Goal: Task Accomplishment & Management: Use online tool/utility

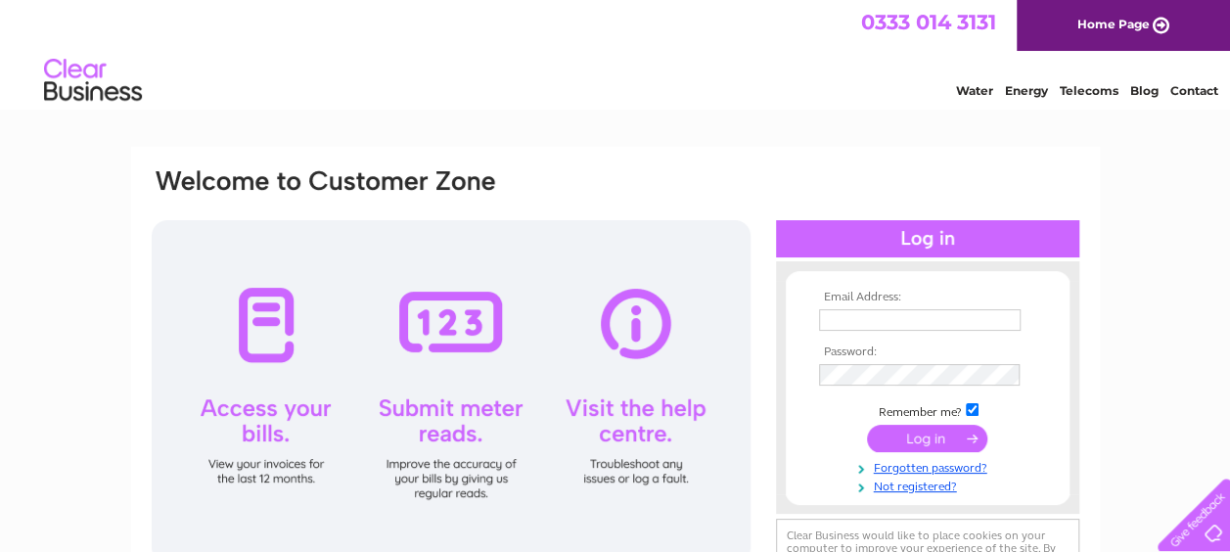
type input "j.coleman64@hotmail.com"
click at [460, 417] on div at bounding box center [451, 391] width 599 height 343
click at [939, 432] on input "submit" at bounding box center [927, 438] width 120 height 27
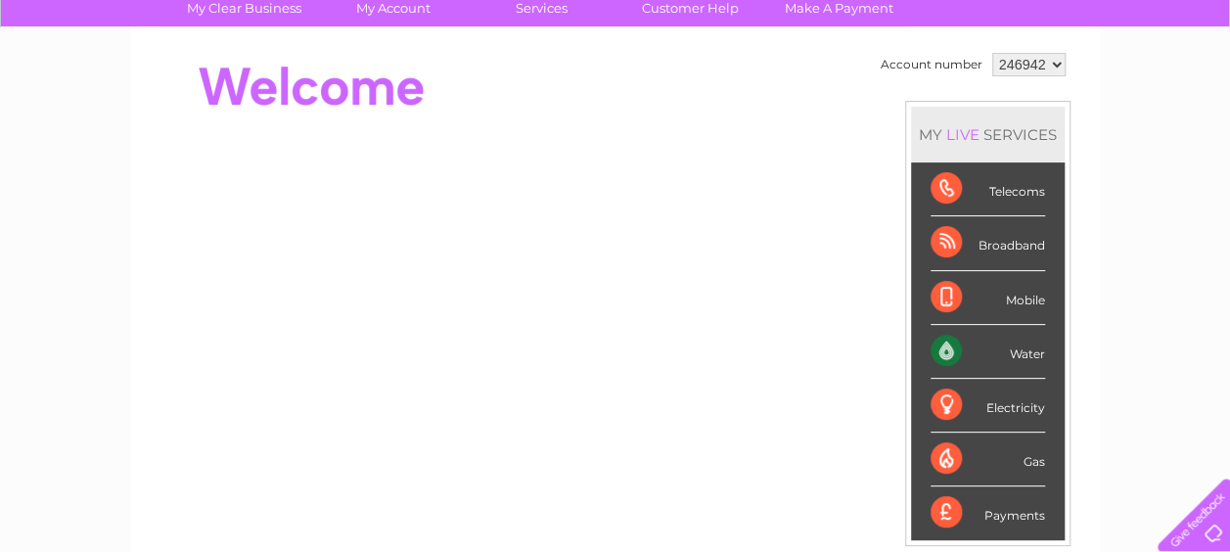
scroll to position [196, 0]
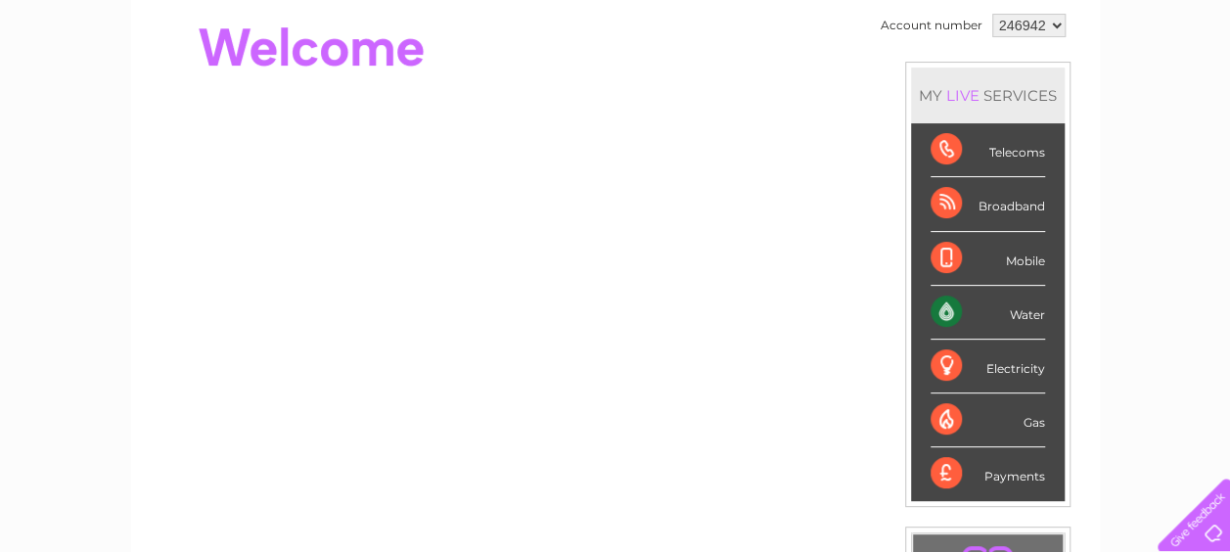
click at [1008, 315] on div "Water" at bounding box center [988, 313] width 115 height 54
click at [1031, 317] on div "Water" at bounding box center [988, 313] width 115 height 54
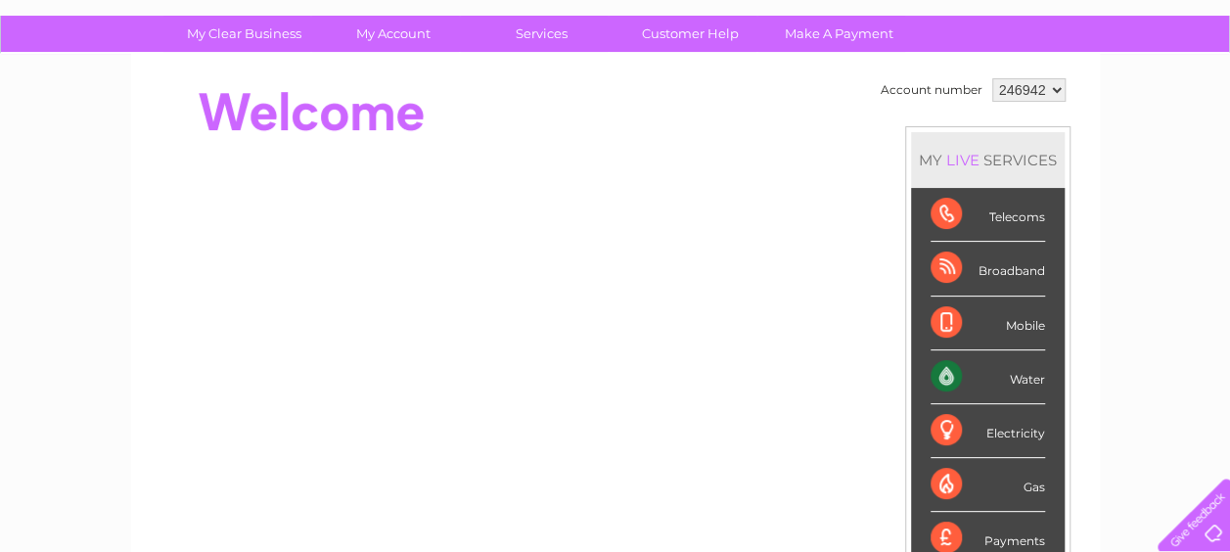
scroll to position [0, 0]
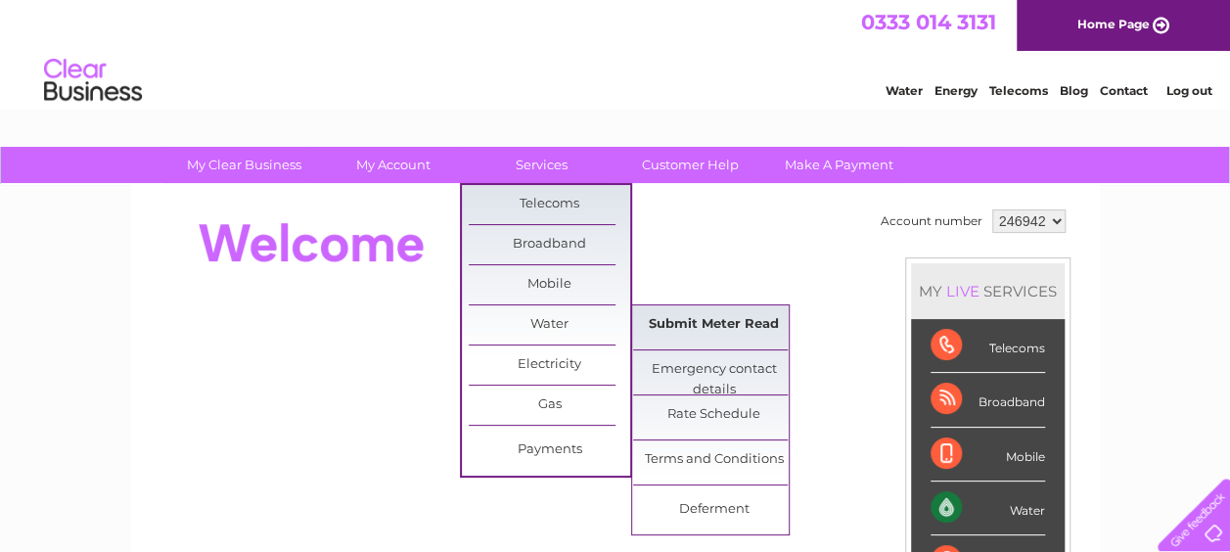
click at [668, 327] on link "Submit Meter Read" at bounding box center [713, 324] width 161 height 39
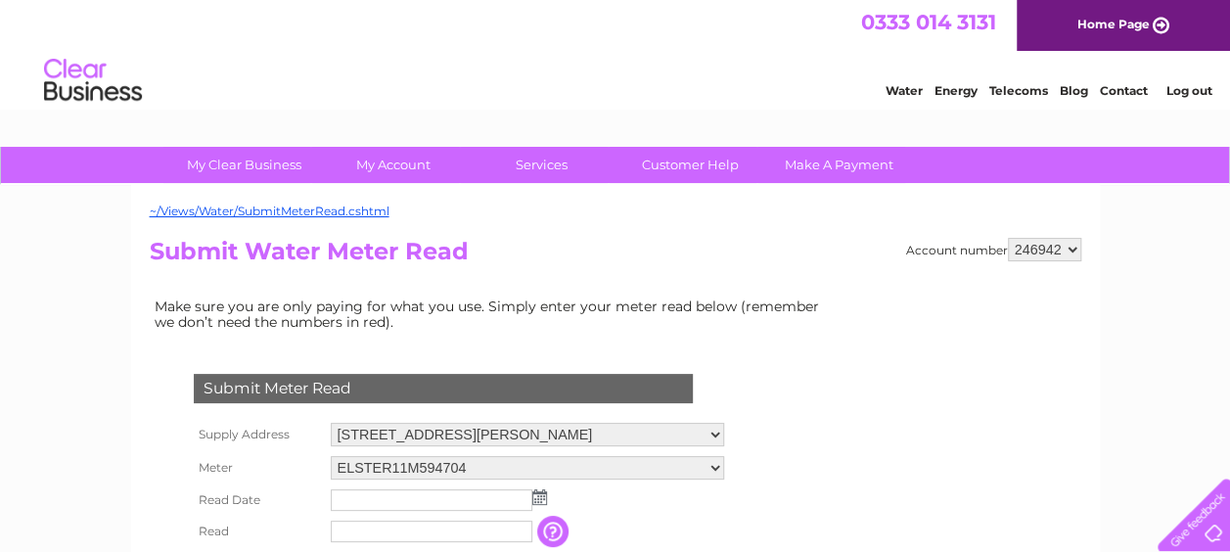
click at [537, 498] on img at bounding box center [539, 497] width 15 height 16
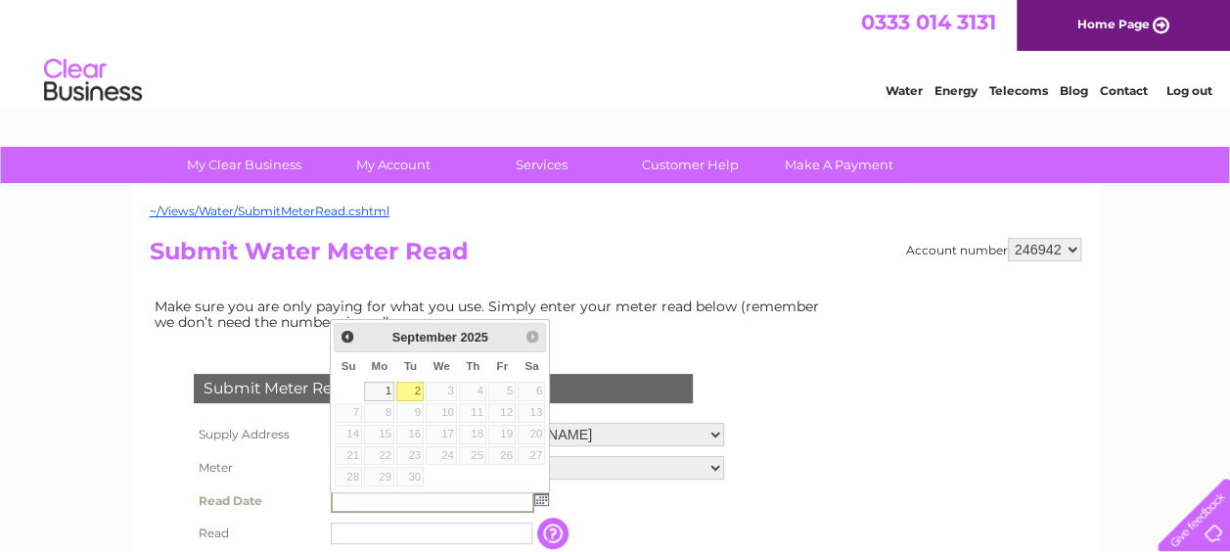
click at [409, 389] on link "2" at bounding box center [409, 392] width 27 height 20
type input "2025/09/02"
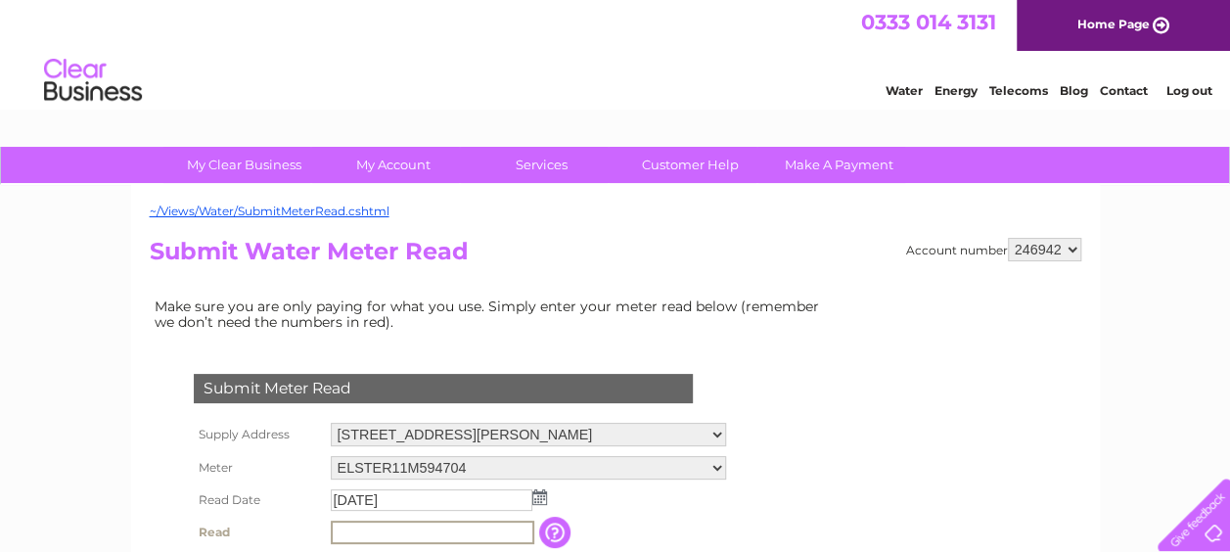
click at [366, 525] on input "text" at bounding box center [433, 532] width 204 height 23
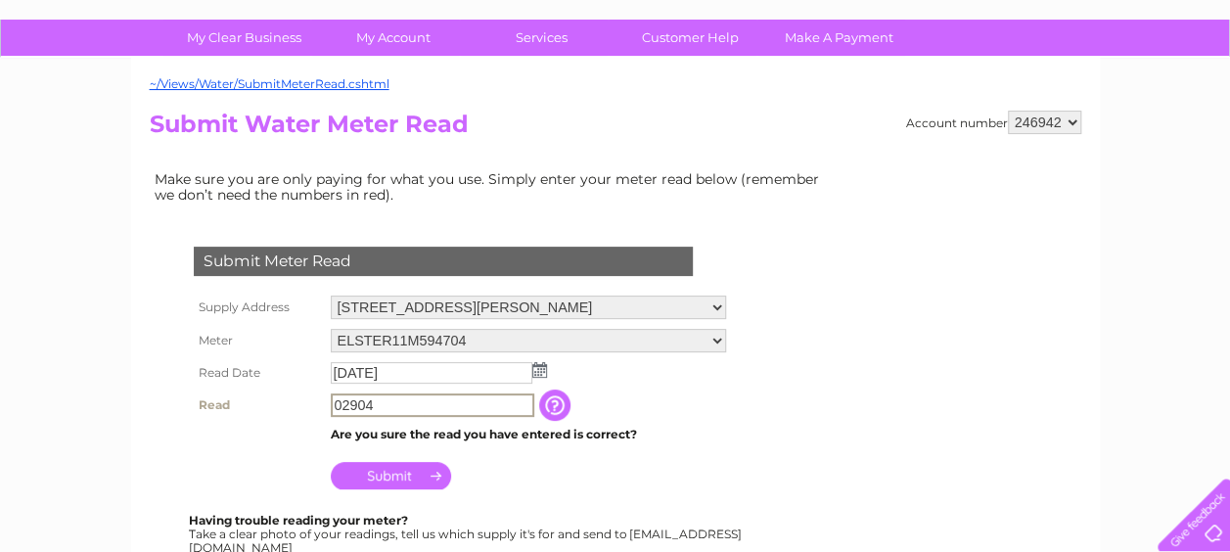
scroll to position [157, 0]
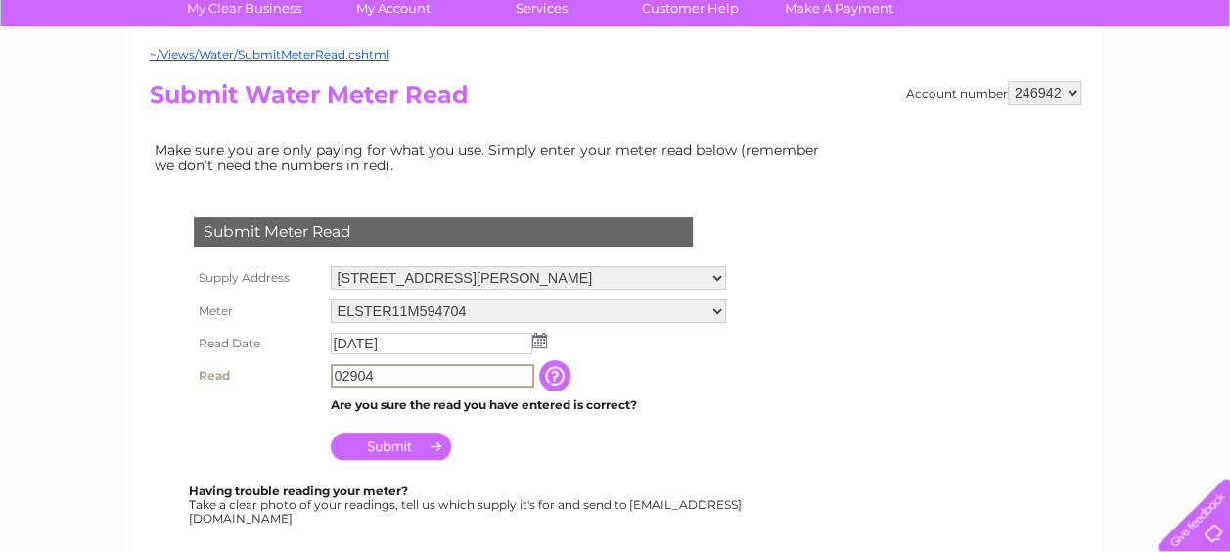
type input "02904"
click at [429, 450] on input "Submit" at bounding box center [391, 446] width 120 height 27
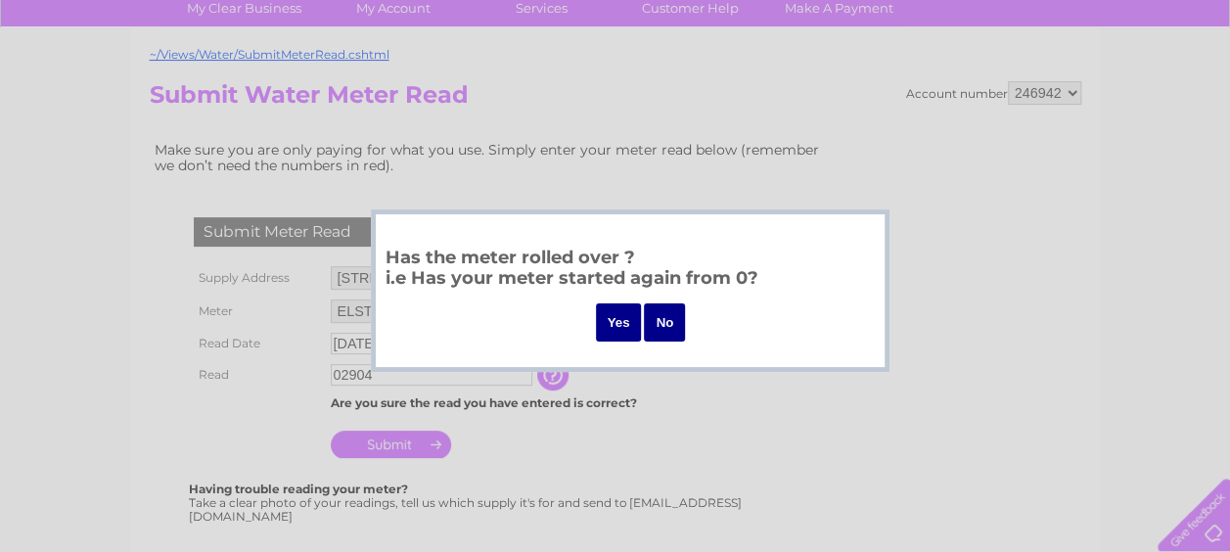
click at [620, 318] on input "Yes" at bounding box center [619, 322] width 46 height 38
